Goal: Task Accomplishment & Management: Manage account settings

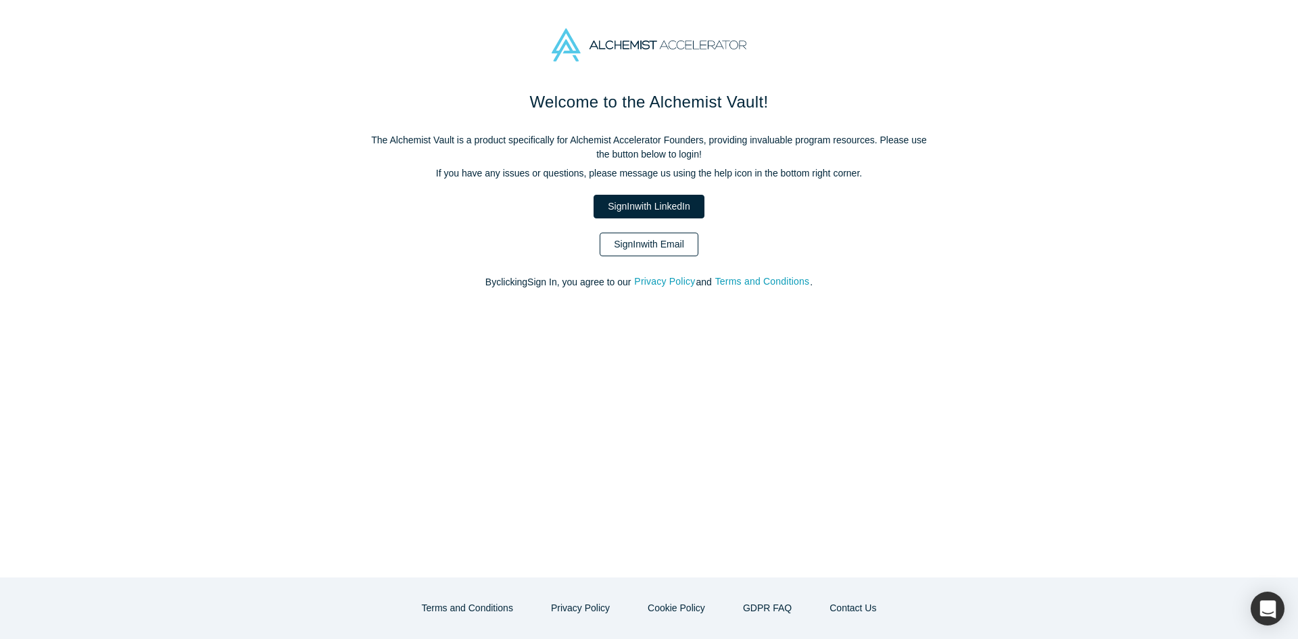
click at [657, 249] on link "Sign In with Email" at bounding box center [649, 245] width 99 height 24
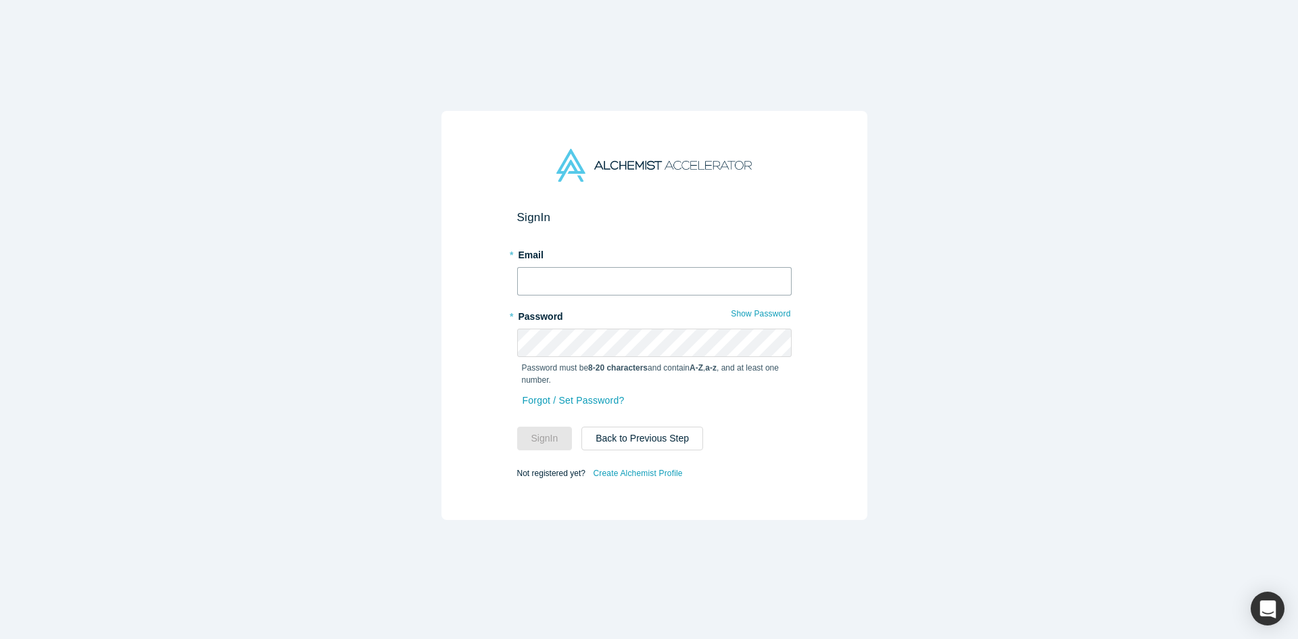
click at [639, 268] on input "text" at bounding box center [654, 281] width 275 height 28
click at [611, 282] on input "text" at bounding box center [654, 281] width 275 height 28
type input "[EMAIL_ADDRESS][DOMAIN_NAME]"
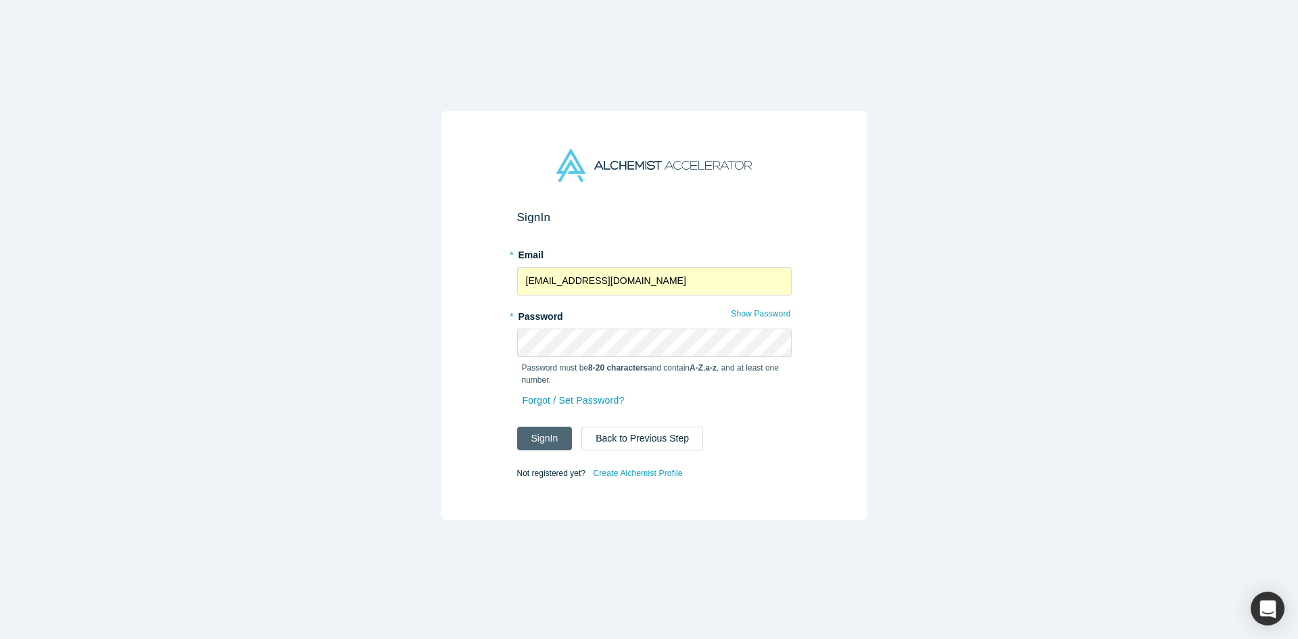
click at [536, 431] on button "Sign In" at bounding box center [544, 439] width 55 height 24
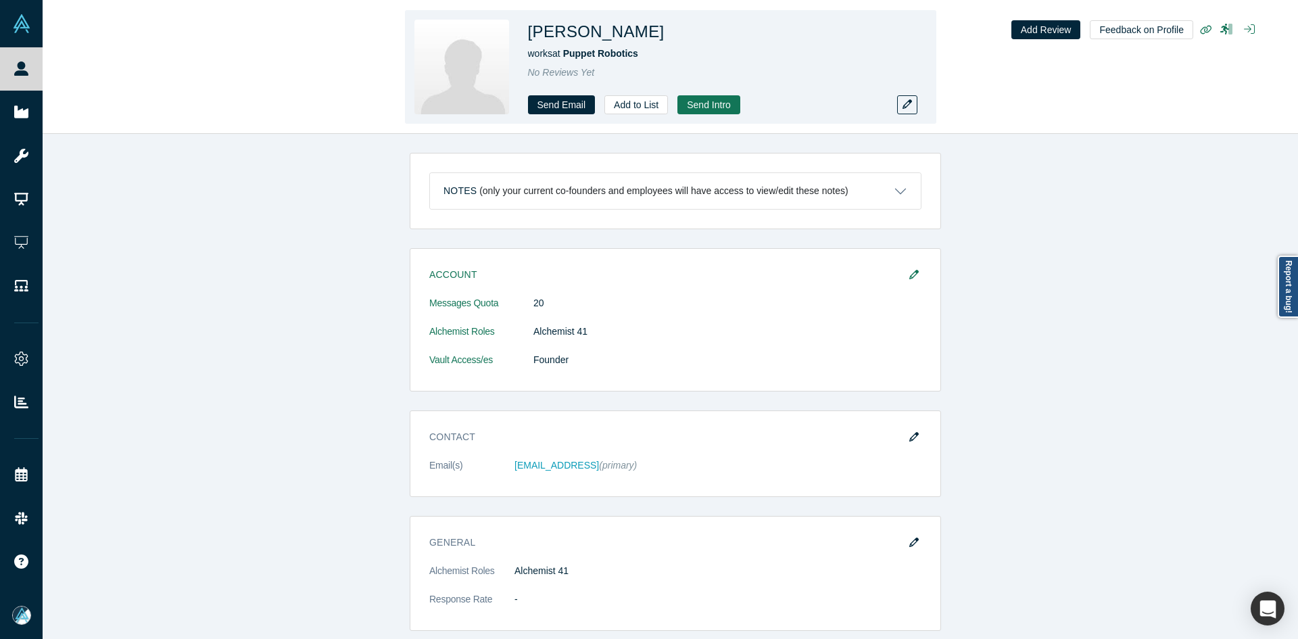
click at [606, 30] on h1 "[PERSON_NAME]" at bounding box center [596, 32] width 137 height 24
copy h1 "[PERSON_NAME]"
copy span "Puppet Robotics"
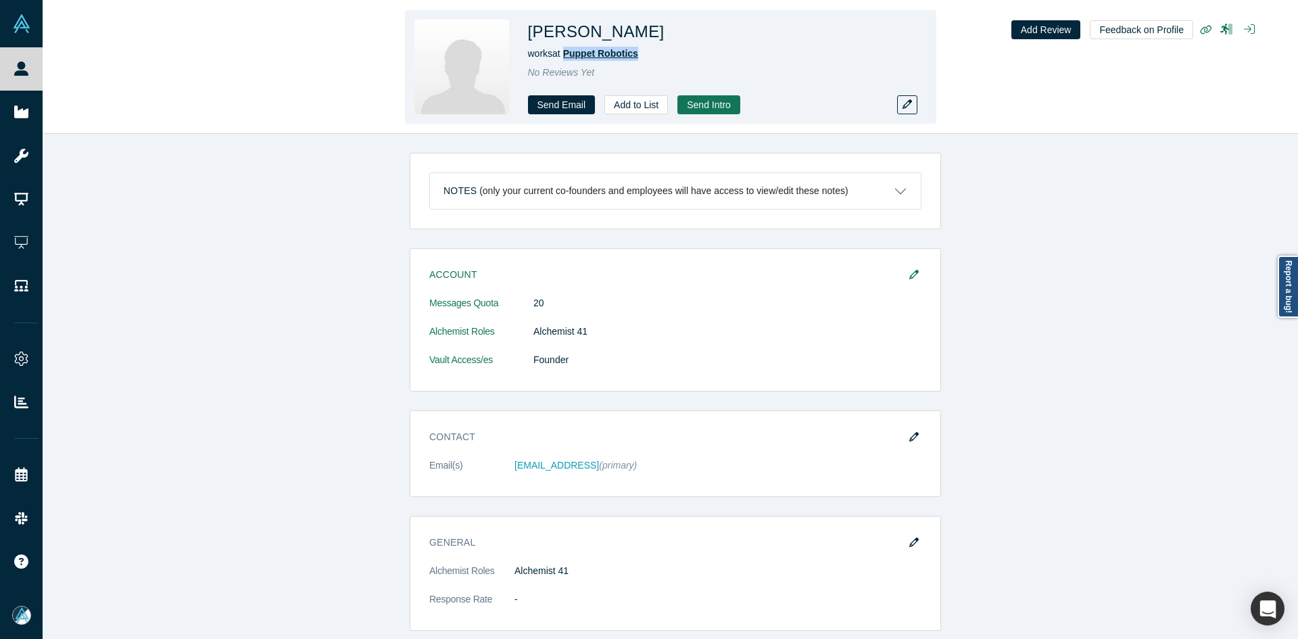
drag, startPoint x: 641, startPoint y: 55, endPoint x: 566, endPoint y: 49, distance: 75.3
click at [566, 49] on div "works at Puppet Robotics" at bounding box center [717, 54] width 379 height 14
click at [902, 110] on button "button" at bounding box center [907, 104] width 20 height 19
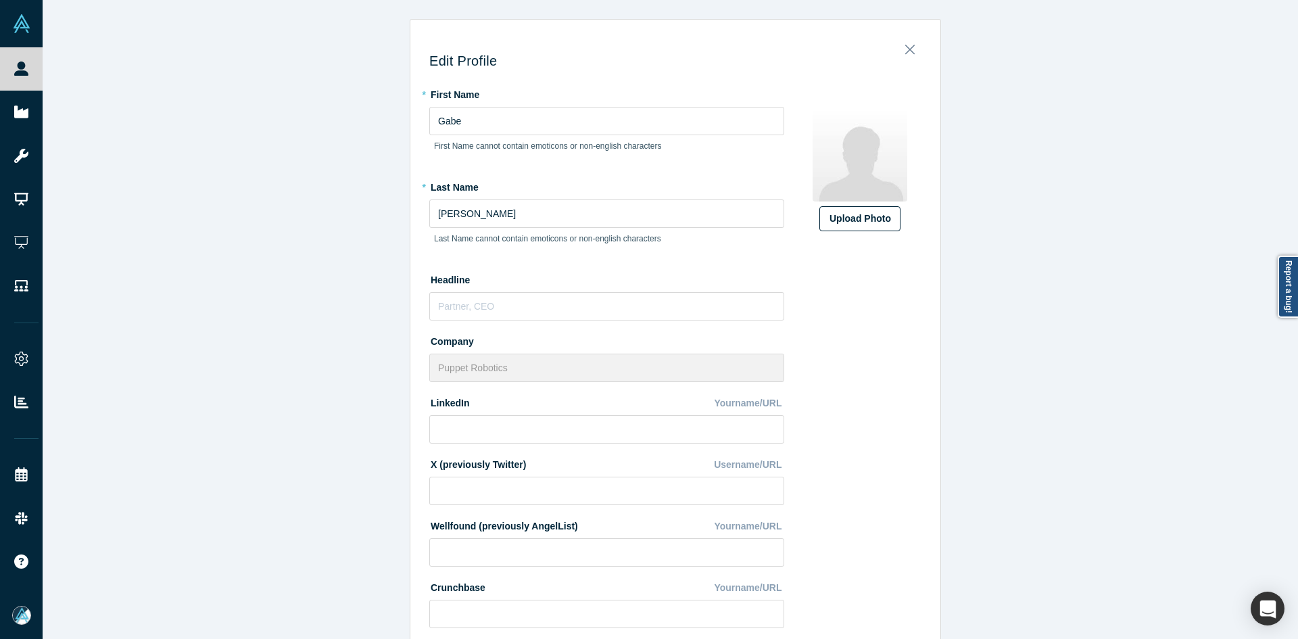
click at [835, 223] on div "Upload Photo" at bounding box center [860, 219] width 61 height 14
click at [0, 0] on input "Upload Photo" at bounding box center [0, 0] width 0 height 0
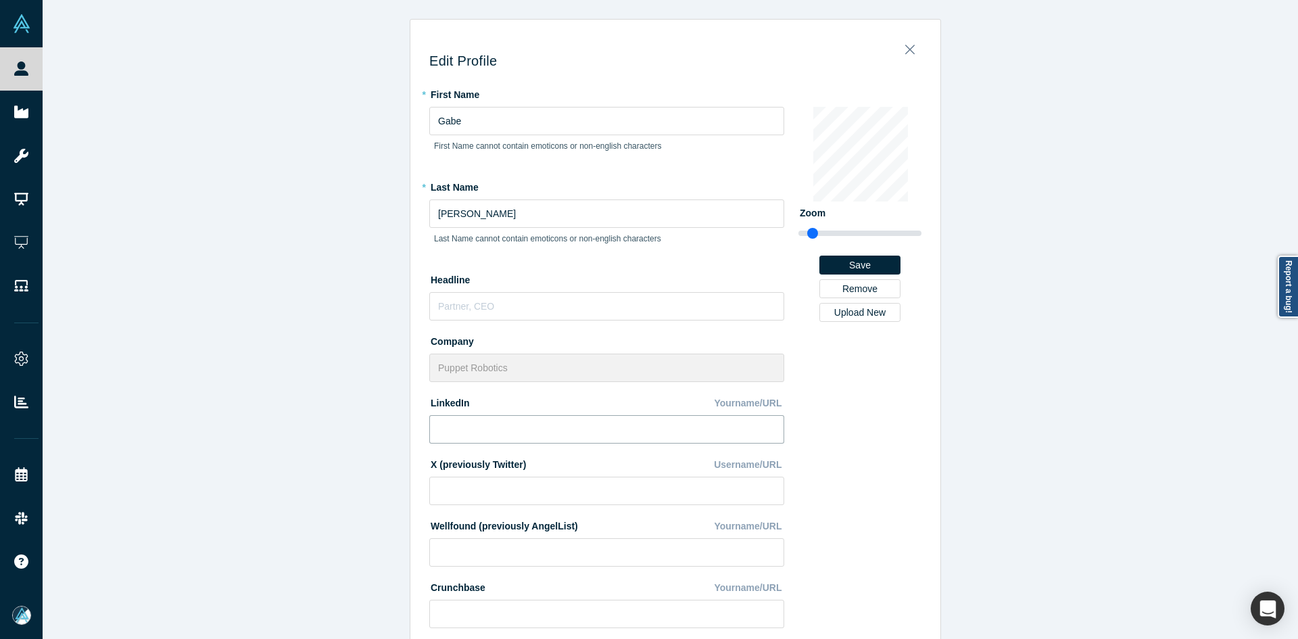
click at [488, 426] on input at bounding box center [606, 429] width 355 height 28
paste input "[URL][DOMAIN_NAME][PERSON_NAME]"
type input "[URL][DOMAIN_NAME][PERSON_NAME]"
click at [319, 440] on div "Edit Profile * First Name [PERSON_NAME] First Name cannot contain emoticons or …" at bounding box center [676, 324] width 1266 height 649
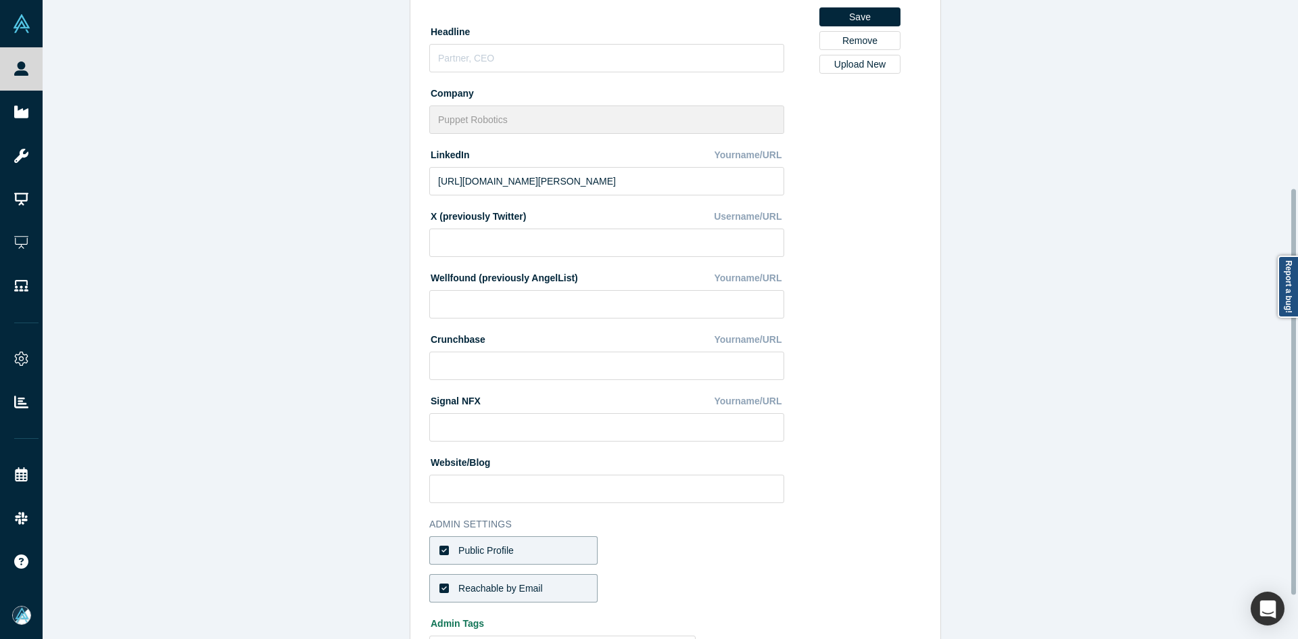
scroll to position [364, 0]
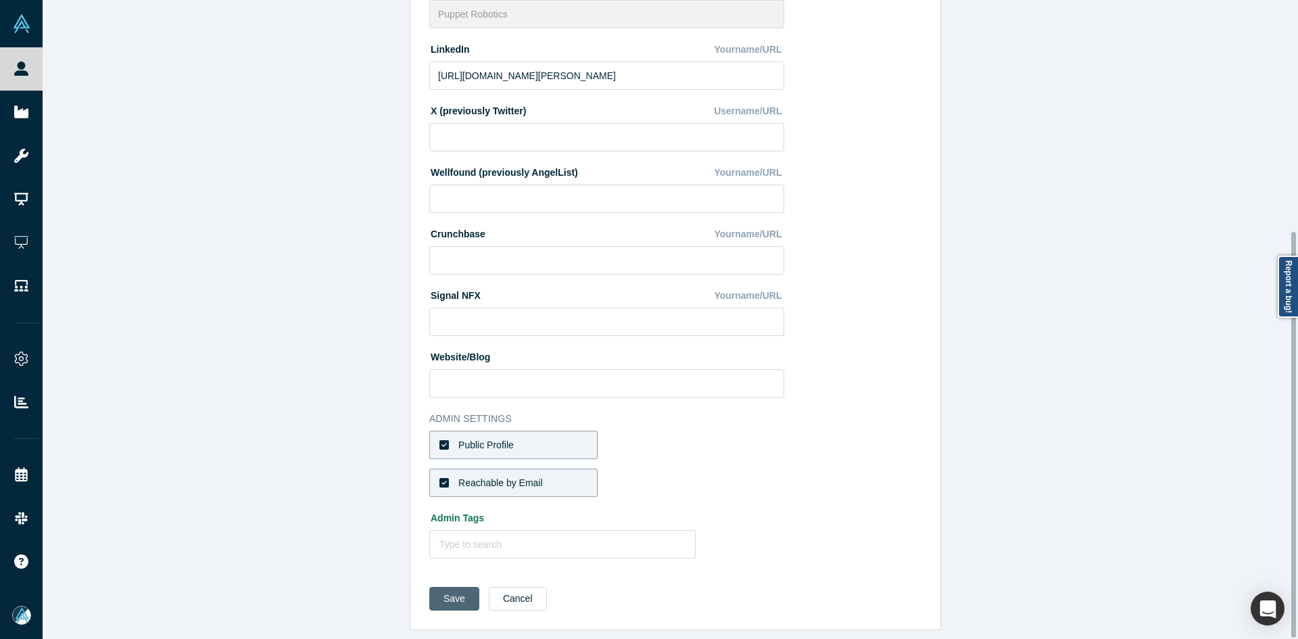
click at [450, 587] on button "Save" at bounding box center [454, 599] width 50 height 24
